Goal: Communication & Community: Answer question/provide support

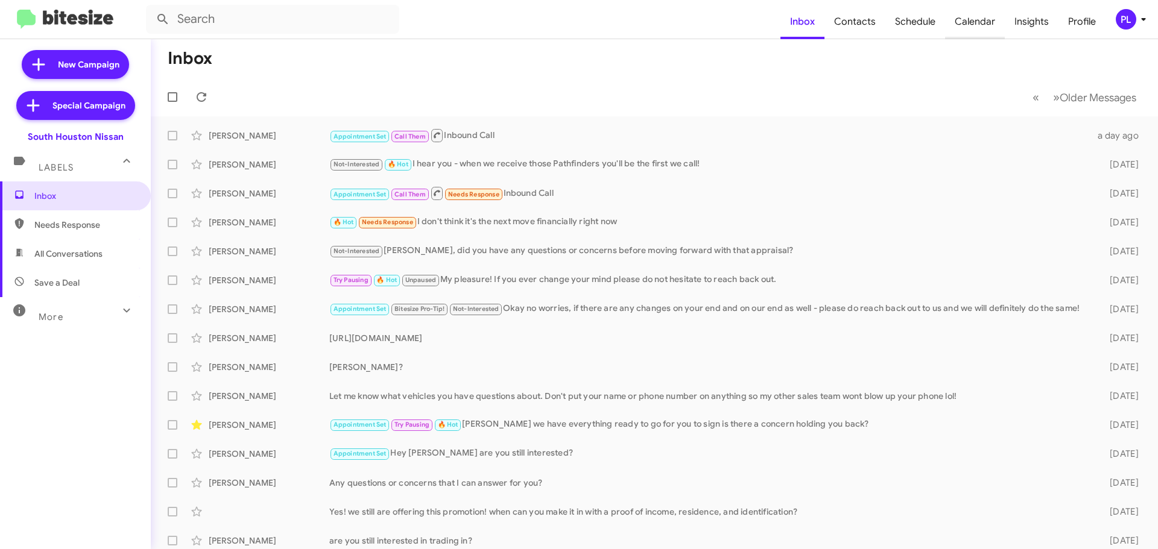
click at [959, 20] on span "Calendar" at bounding box center [975, 21] width 60 height 35
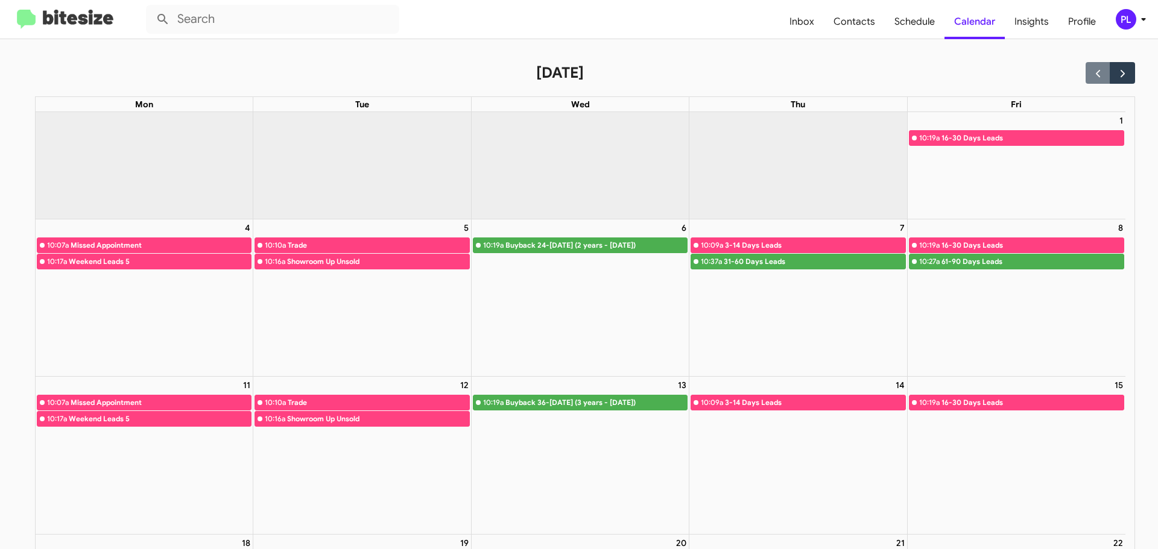
click at [1145, 21] on icon at bounding box center [1143, 19] width 14 height 14
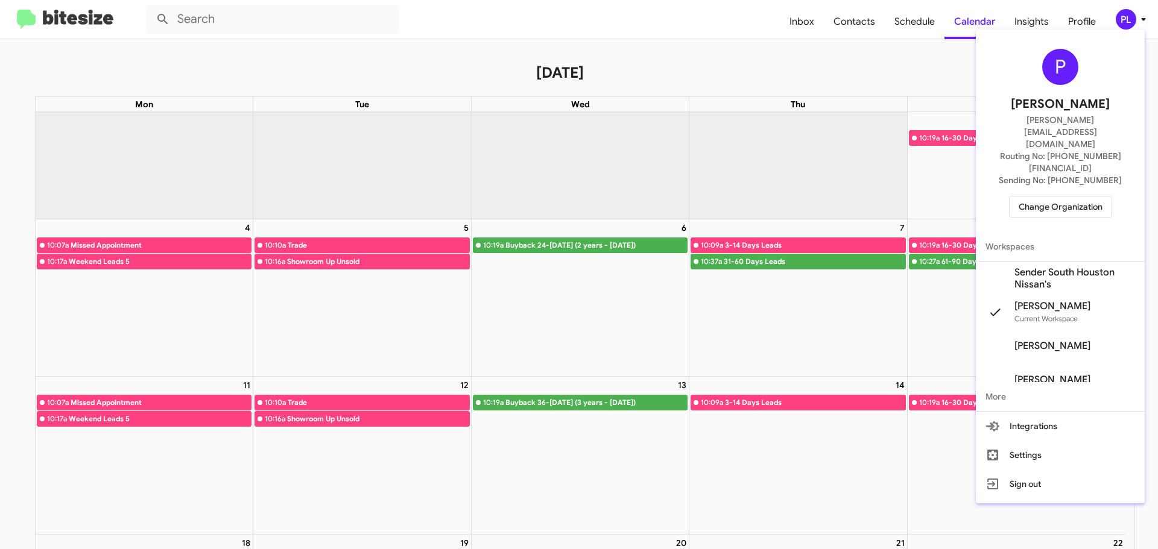
click at [1074, 197] on span "Change Organization" at bounding box center [1060, 207] width 84 height 21
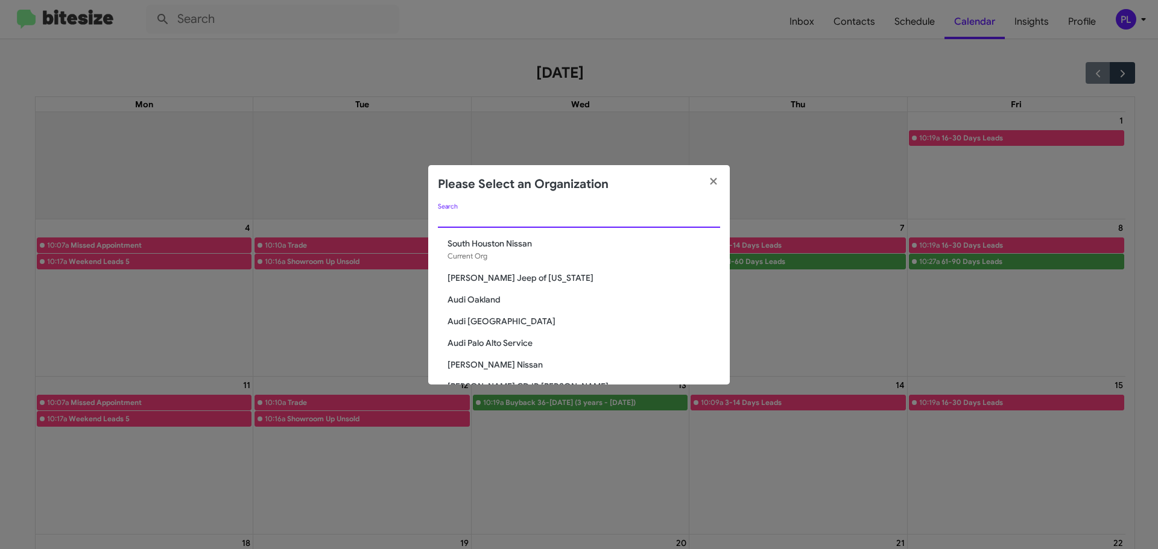
click at [549, 219] on input "Search" at bounding box center [579, 219] width 282 height 10
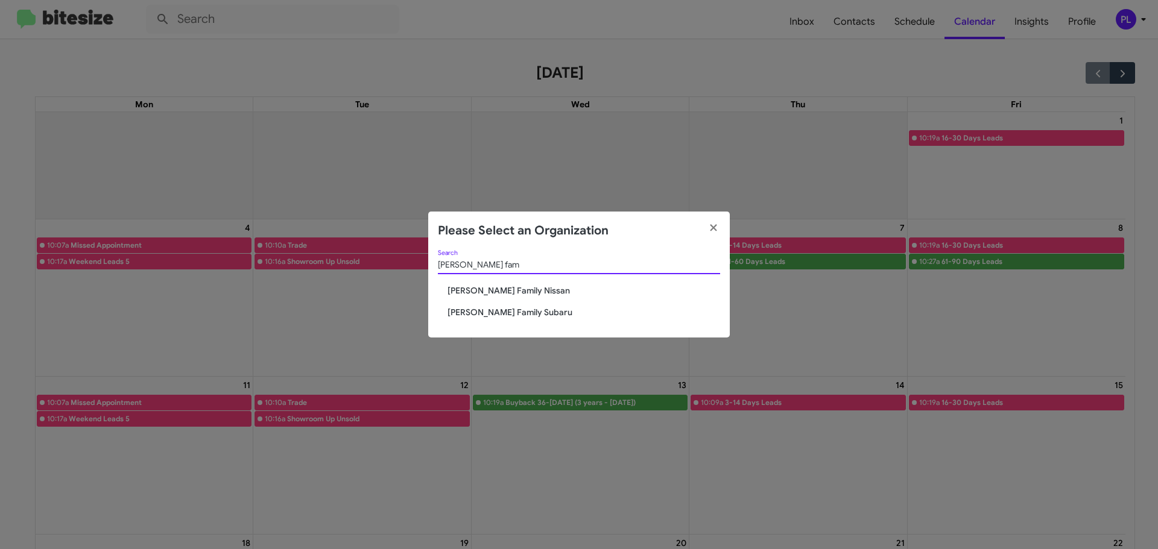
type input "hicks fam"
click at [488, 308] on span "[PERSON_NAME] Family Subaru" at bounding box center [583, 312] width 273 height 12
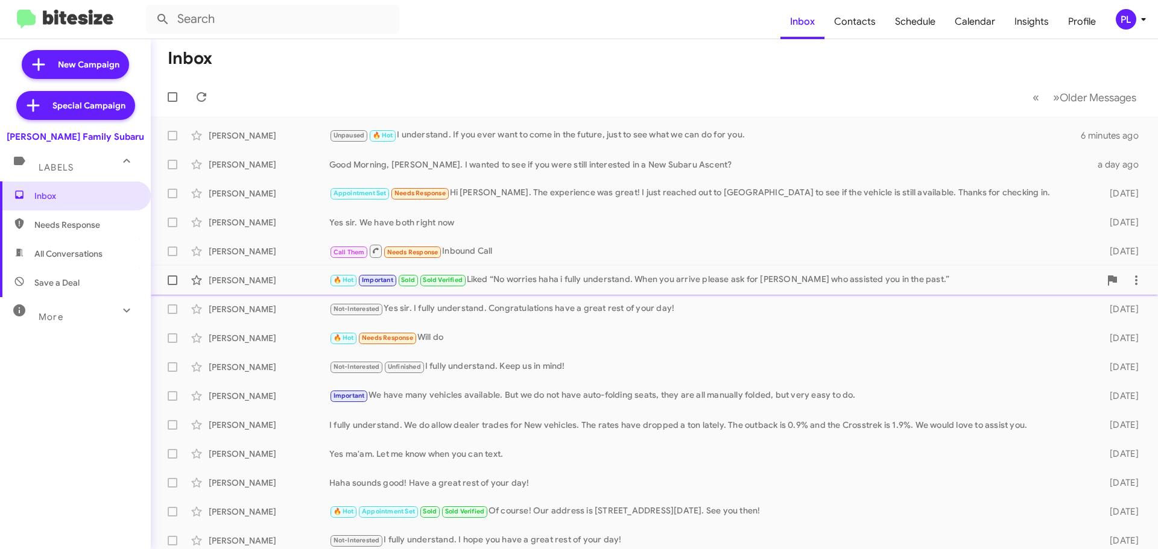
click at [565, 280] on div "🔥 Hot Important Sold Sold Verified Liked “No worries haha i fully understand. W…" at bounding box center [714, 280] width 771 height 14
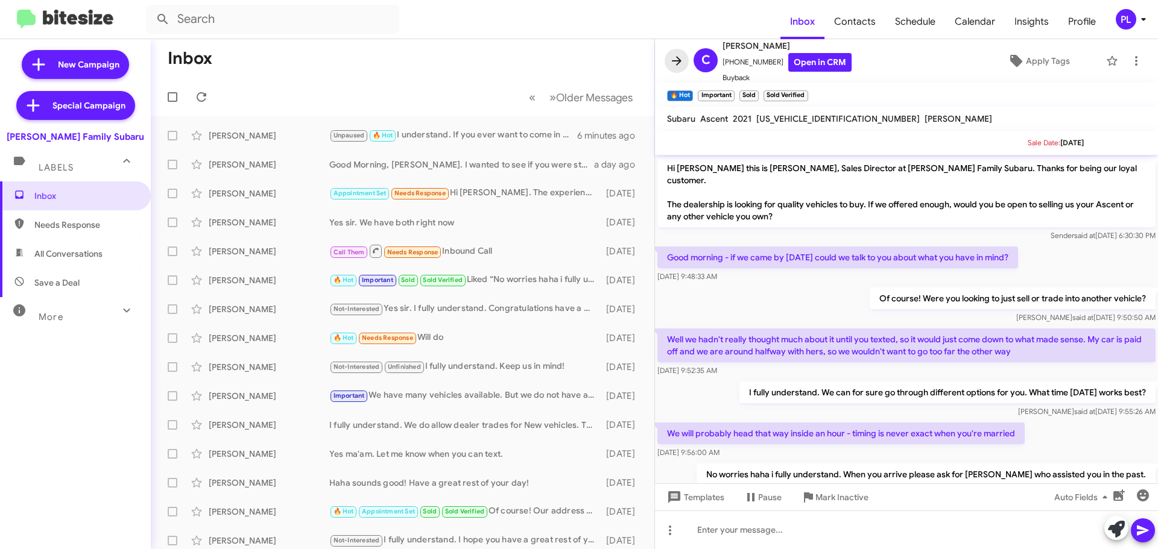
click at [680, 60] on icon at bounding box center [677, 60] width 10 height 9
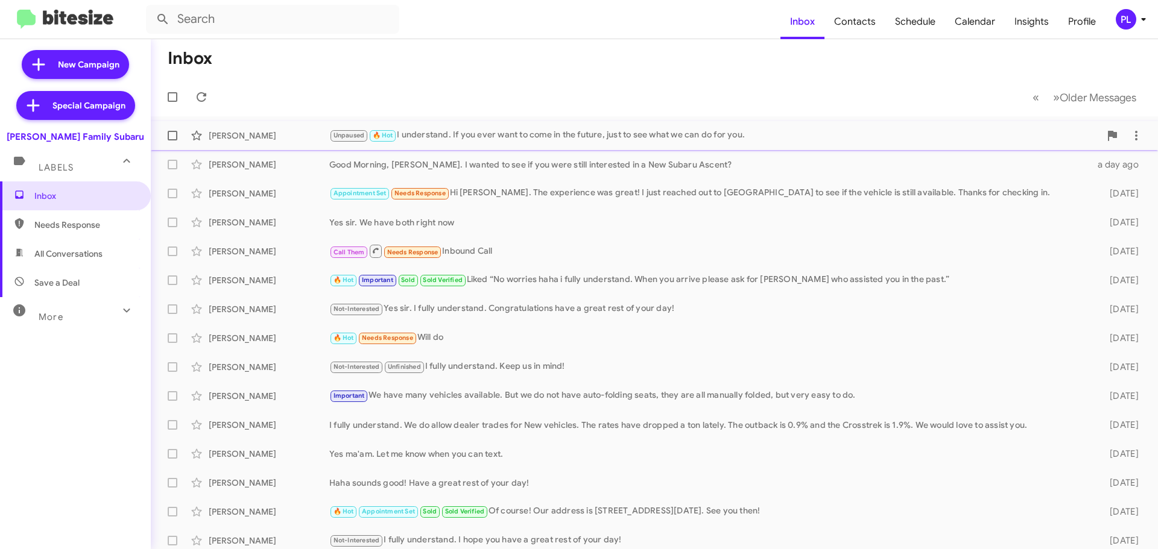
click at [576, 138] on div "Unpaused 🔥 Hot I understand. If you ever want to come in the future, just to se…" at bounding box center [714, 135] width 771 height 14
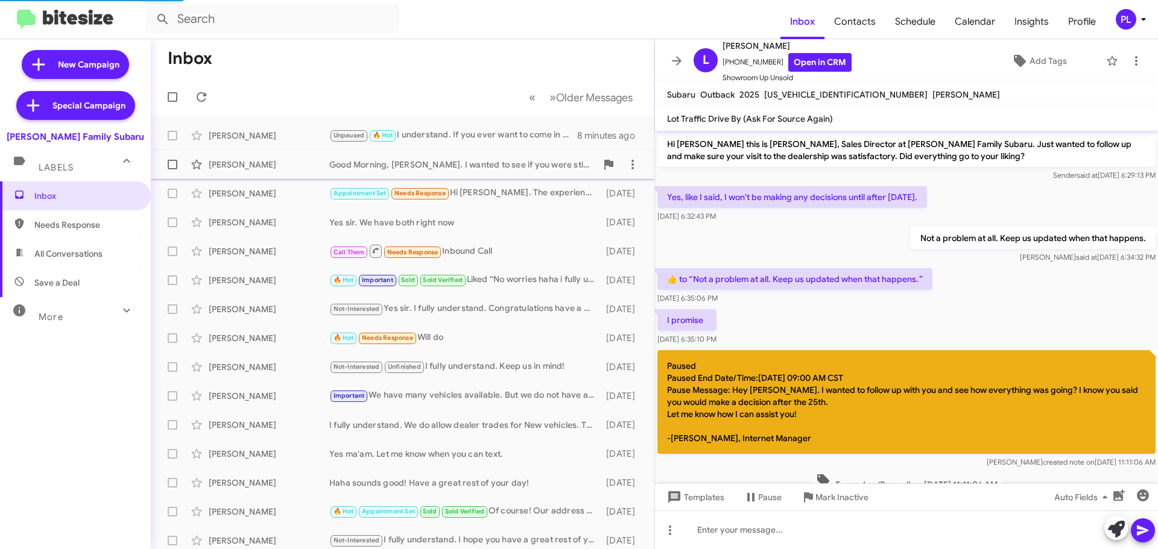
scroll to position [376, 0]
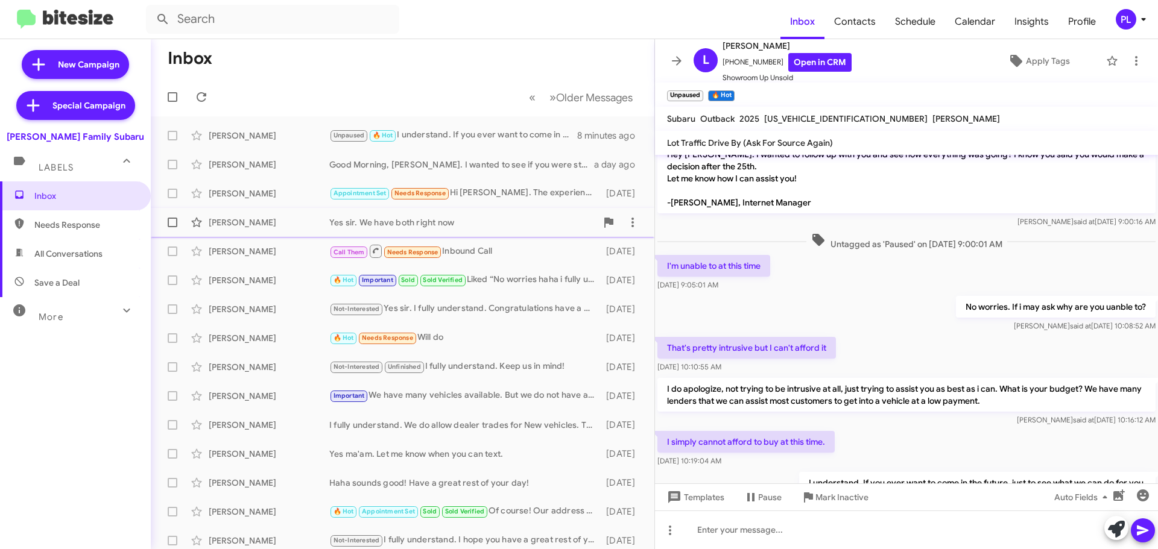
click at [470, 224] on div "Yes sir. We have both right now" at bounding box center [462, 222] width 267 height 12
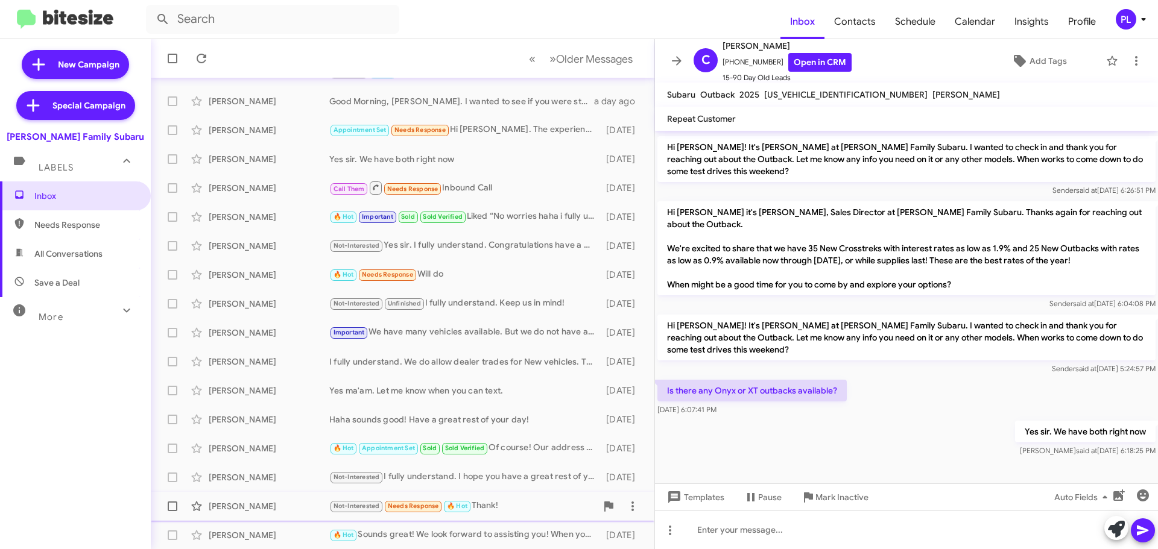
scroll to position [151, 0]
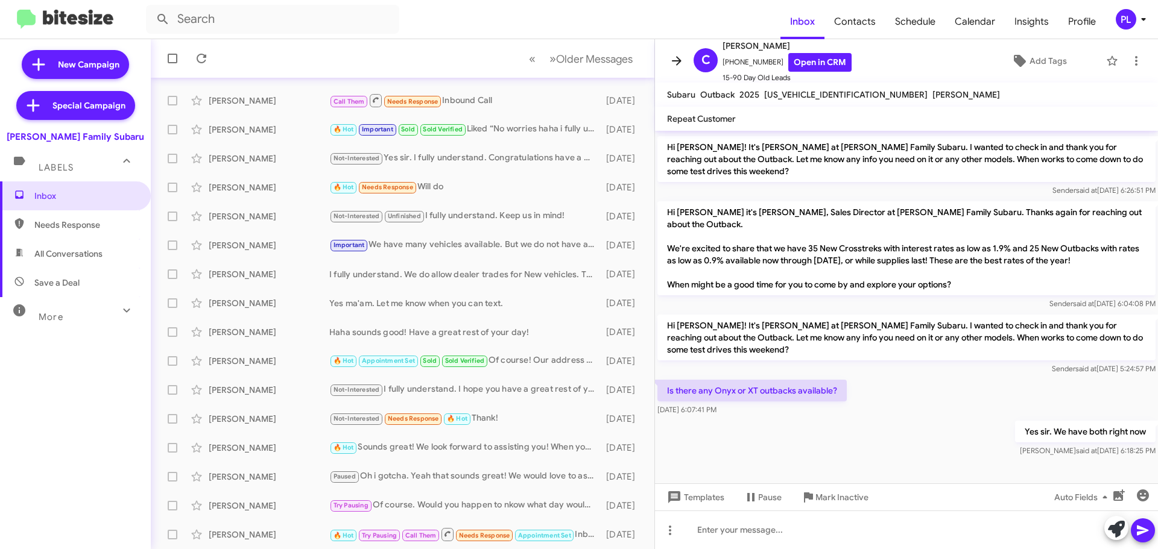
click at [674, 63] on icon at bounding box center [676, 61] width 14 height 14
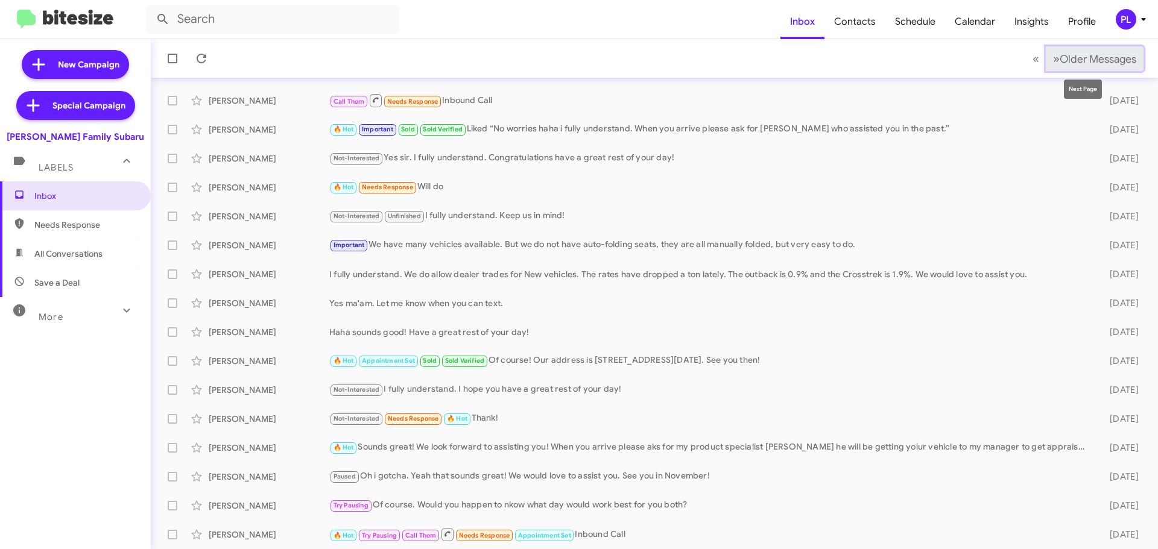
click at [1121, 61] on span "Older Messages" at bounding box center [1097, 58] width 77 height 13
